Goal: Communication & Community: Participate in discussion

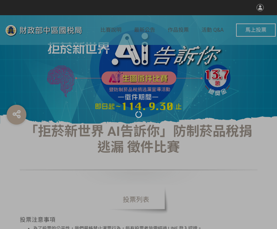
select select "vote"
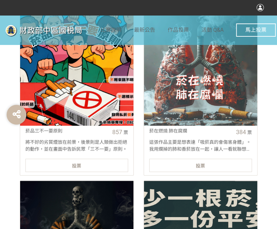
scroll to position [264, 0]
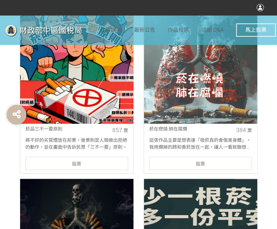
click at [96, 163] on div "投票" at bounding box center [76, 162] width 103 height 13
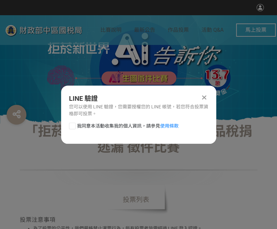
scroll to position [0, 0]
click at [76, 124] on label "我同意本活動收集我的個人資訊，請參見 使用條款" at bounding box center [124, 125] width 110 height 7
click at [74, 124] on input "我同意本活動收集我的個人資訊，請參見 使用條款" at bounding box center [71, 125] width 4 height 4
checkbox input "false"
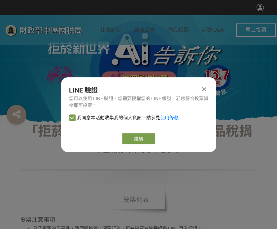
click at [131, 132] on div "LINE 驗證 您可以使用 LINE 驗證，您需要授權您的 LINE 帳號，若您符合投票資格即可投票。 我同意本活動收集我的個人資訊，請參見 使用條款 繼續" at bounding box center [138, 114] width 155 height 75
click at [131, 138] on link "繼續" at bounding box center [138, 138] width 33 height 11
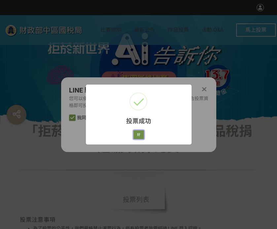
click at [135, 136] on button "好" at bounding box center [138, 134] width 11 height 9
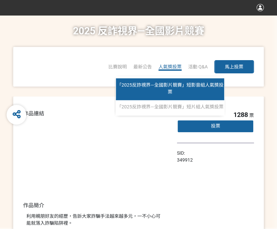
click at [180, 87] on span "「2025反詐視界—全國影片競賽」短影音組人氣獎投票" at bounding box center [170, 88] width 107 height 12
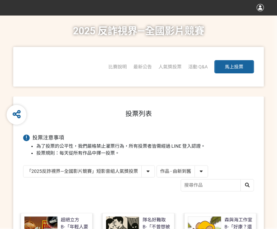
drag, startPoint x: 181, startPoint y: 172, endPoint x: 177, endPoint y: 175, distance: 4.7
click at [181, 172] on select "作品 - 由新到舊 作品 - 由舊到新 票數 - 由多到少 票數 - 由少到多" at bounding box center [182, 171] width 51 height 12
select select "vote"
click at [157, 165] on select "作品 - 由新到舊 作品 - 由舊到新 票數 - 由多到少 票數 - 由少到多" at bounding box center [182, 171] width 51 height 12
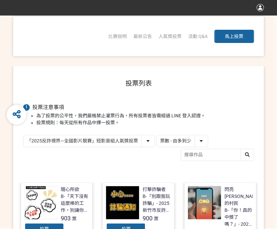
scroll to position [66, 0]
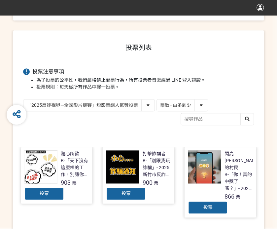
click at [214, 201] on div "投票" at bounding box center [208, 207] width 40 height 13
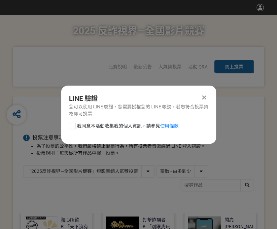
scroll to position [0, 0]
click at [74, 126] on div at bounding box center [72, 125] width 7 height 7
checkbox input "true"
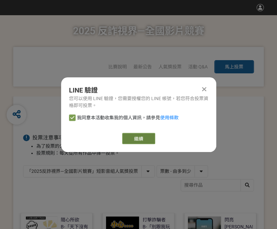
click at [139, 139] on link "繼續" at bounding box center [138, 138] width 33 height 11
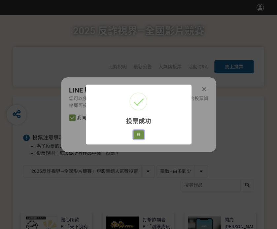
click at [137, 134] on button "好" at bounding box center [138, 134] width 11 height 9
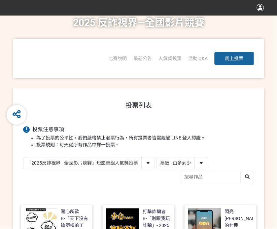
scroll to position [58, 0]
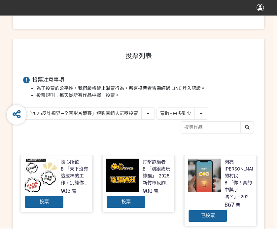
click at [40, 114] on select "「2025反詐視界—全國影片競賽」短影音組人氣獎投票 「2025反詐視界—全國影片競賽」短片組人氣獎投票" at bounding box center [88, 114] width 131 height 12
select select "13146"
click at [23, 108] on select "「2025反詐視界—全國影片競賽」短影音組人氣獎投票 「2025反詐視界—全國影片競賽」短片組人氣獎投票" at bounding box center [88, 114] width 131 height 12
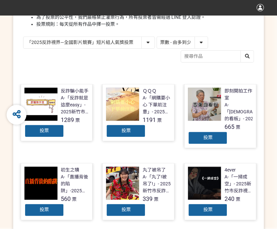
scroll to position [132, 0]
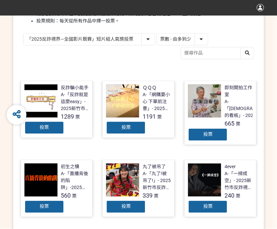
click at [121, 130] on div "投票" at bounding box center [126, 127] width 40 height 13
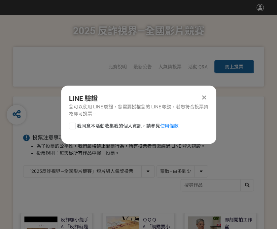
scroll to position [0, 0]
drag, startPoint x: 73, startPoint y: 126, endPoint x: 77, endPoint y: 129, distance: 4.9
click at [73, 126] on div at bounding box center [72, 125] width 7 height 7
checkbox input "true"
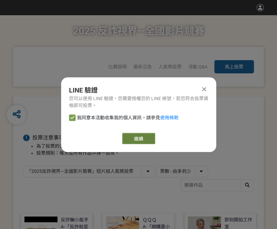
click at [134, 139] on link "繼續" at bounding box center [138, 138] width 33 height 11
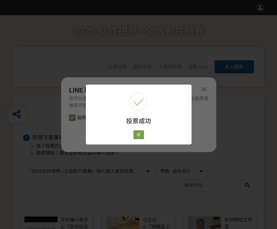
click at [132, 130] on div "好 Cancel" at bounding box center [138, 134] width 13 height 11
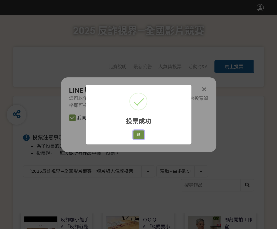
click at [136, 135] on button "好" at bounding box center [138, 134] width 11 height 9
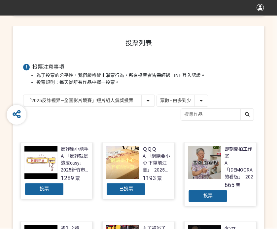
scroll to position [94, 0]
